Goal: Find specific page/section: Find specific page/section

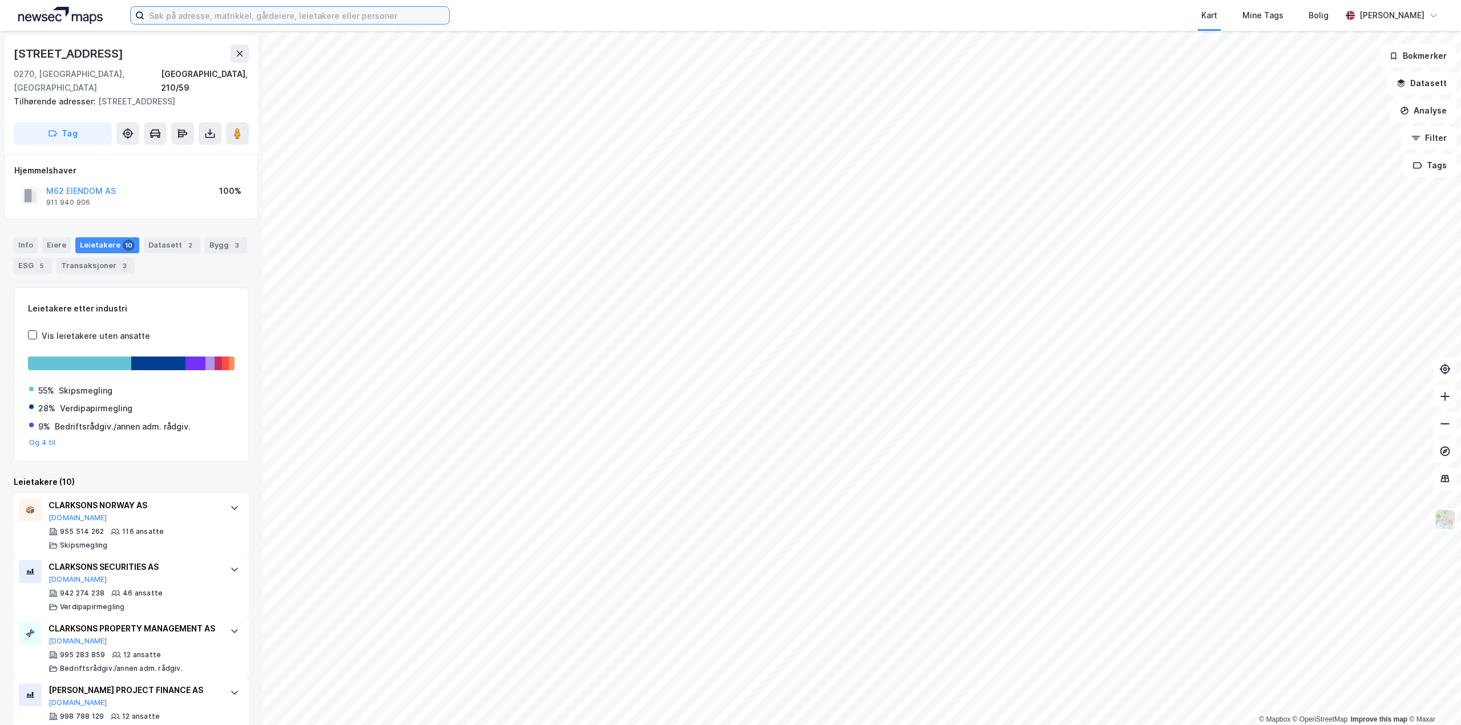
click at [329, 19] on input at bounding box center [296, 15] width 305 height 17
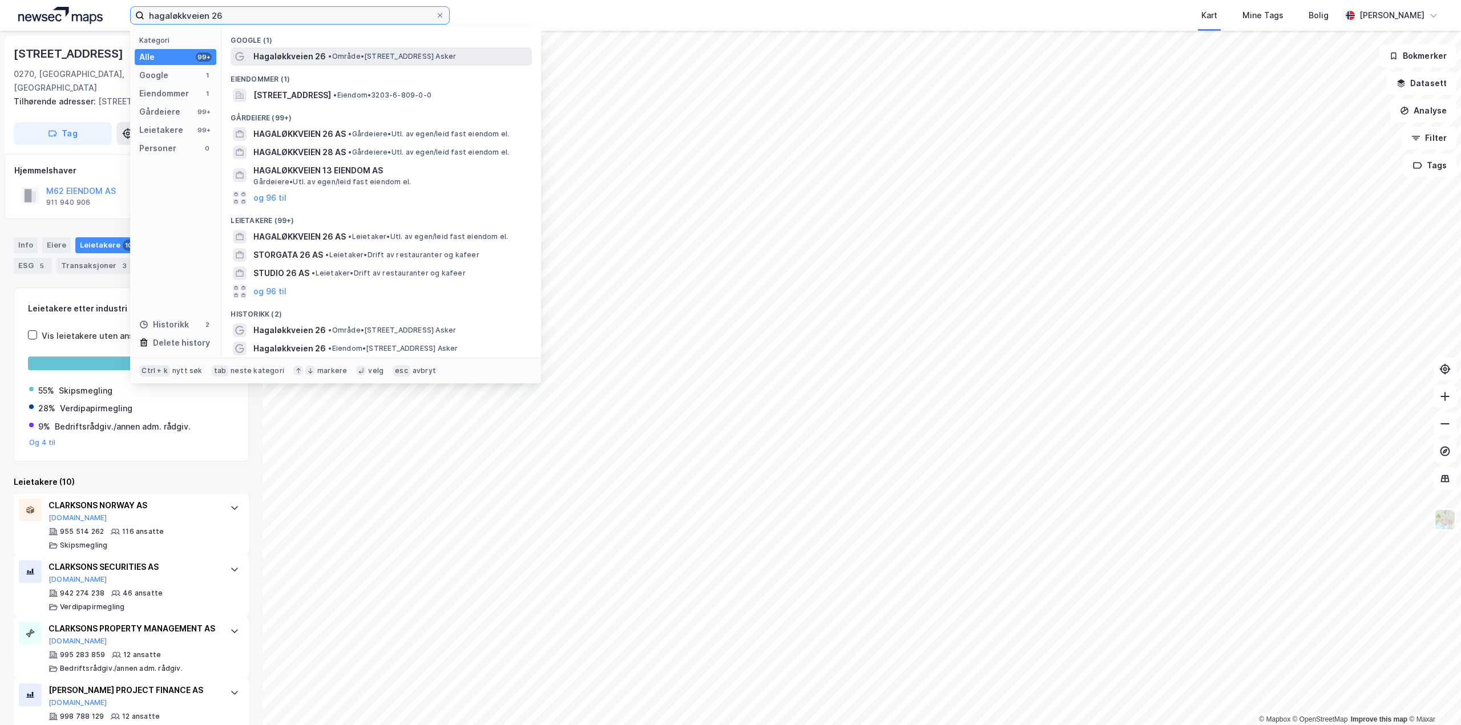
type input "hagaløkkveien 26"
click at [331, 54] on span "•" at bounding box center [329, 56] width 3 height 9
